Goal: Task Accomplishment & Management: Use online tool/utility

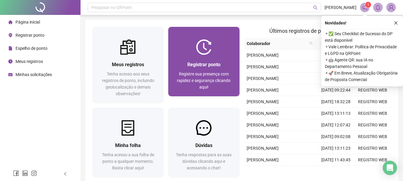
click at [193, 74] on span "Registre sua presença com rapidez e segurança clicando aqui!" at bounding box center [204, 81] width 54 height 18
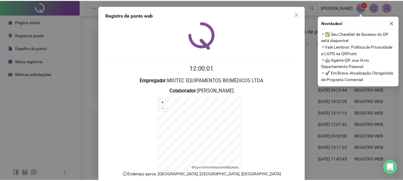
scroll to position [37, 0]
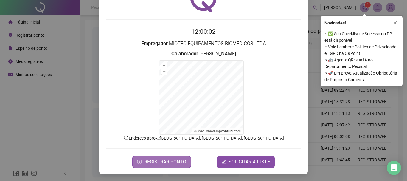
click at [155, 160] on span "REGISTRAR PONTO" at bounding box center [165, 161] width 42 height 7
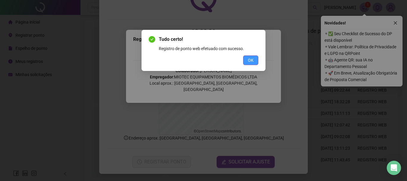
click at [257, 57] on button "OK" at bounding box center [250, 60] width 15 height 10
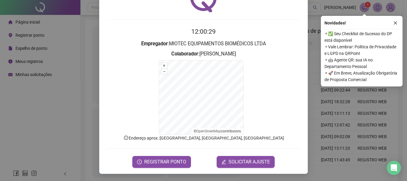
click at [73, 110] on div "Registro de ponto web 12:00:29 Empregador : MIOTEC EQUIPAMENTOS BIOMÉDICOS LTDA…" at bounding box center [203, 90] width 407 height 181
